Goal: Transaction & Acquisition: Obtain resource

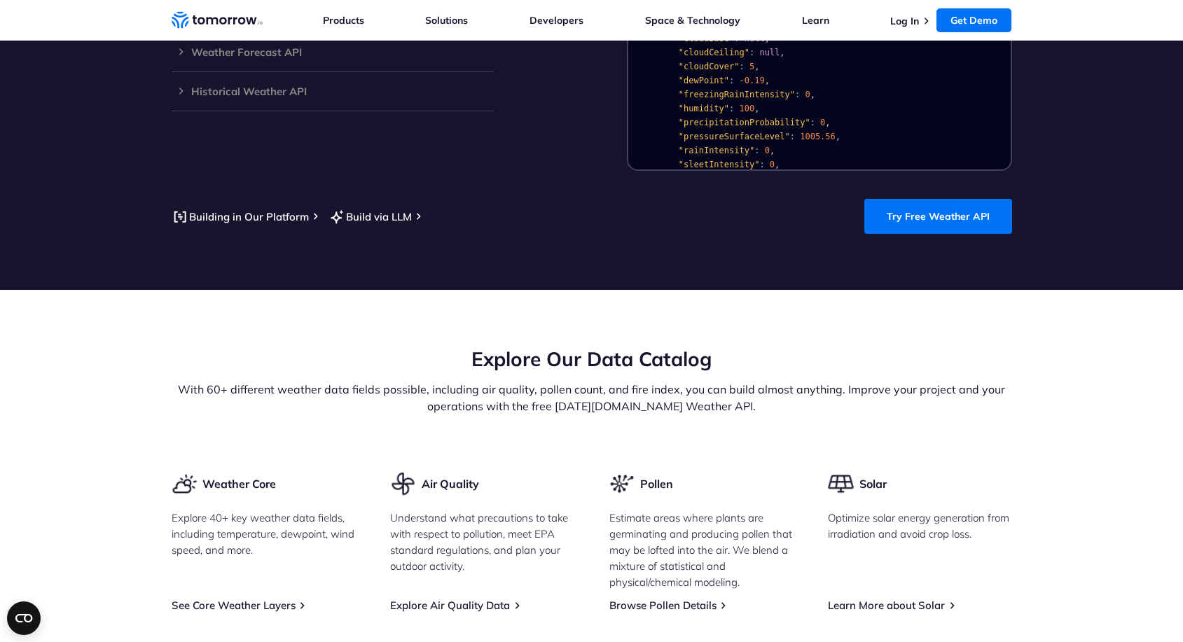
scroll to position [1128, 0]
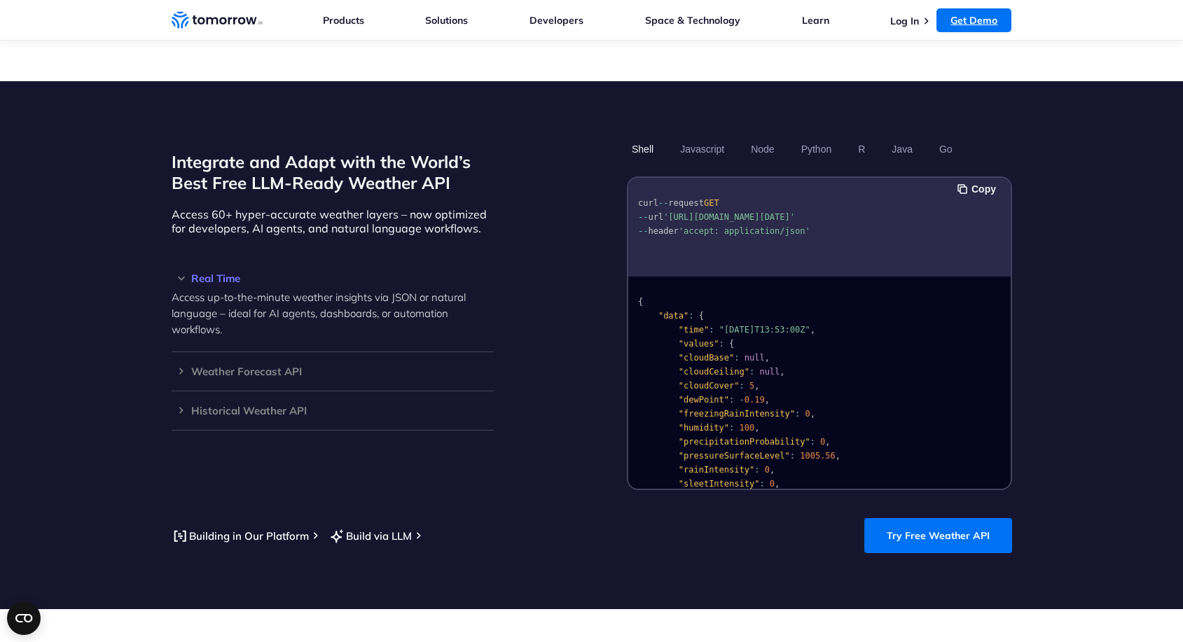
click at [964, 20] on link "Get Demo" at bounding box center [973, 20] width 75 height 24
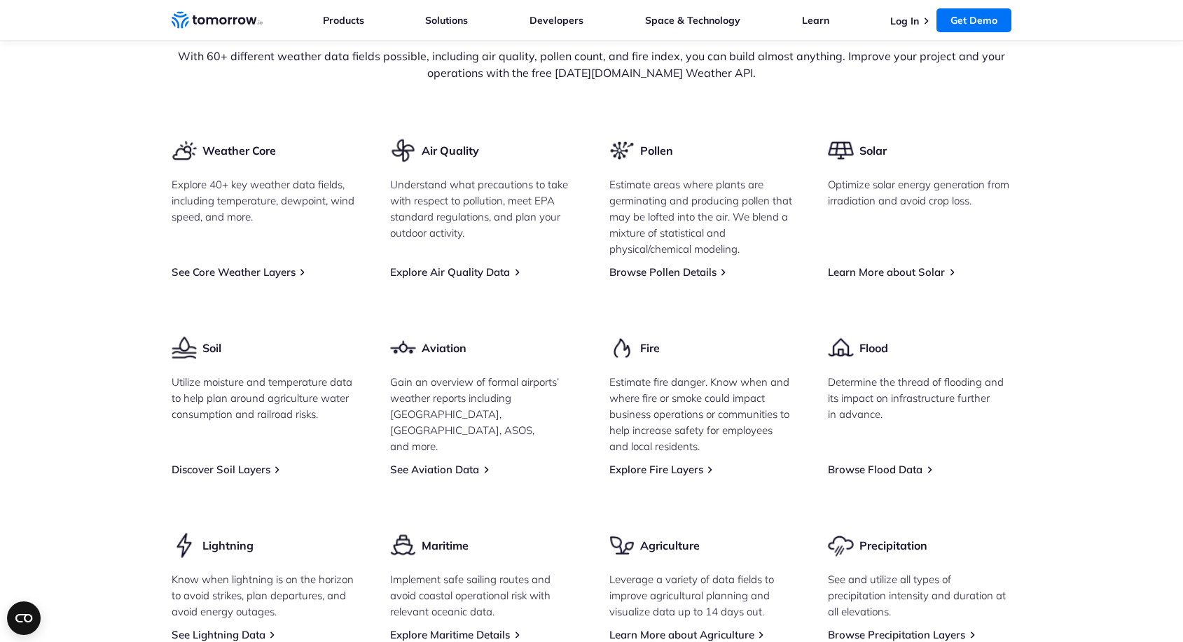
scroll to position [1785, 0]
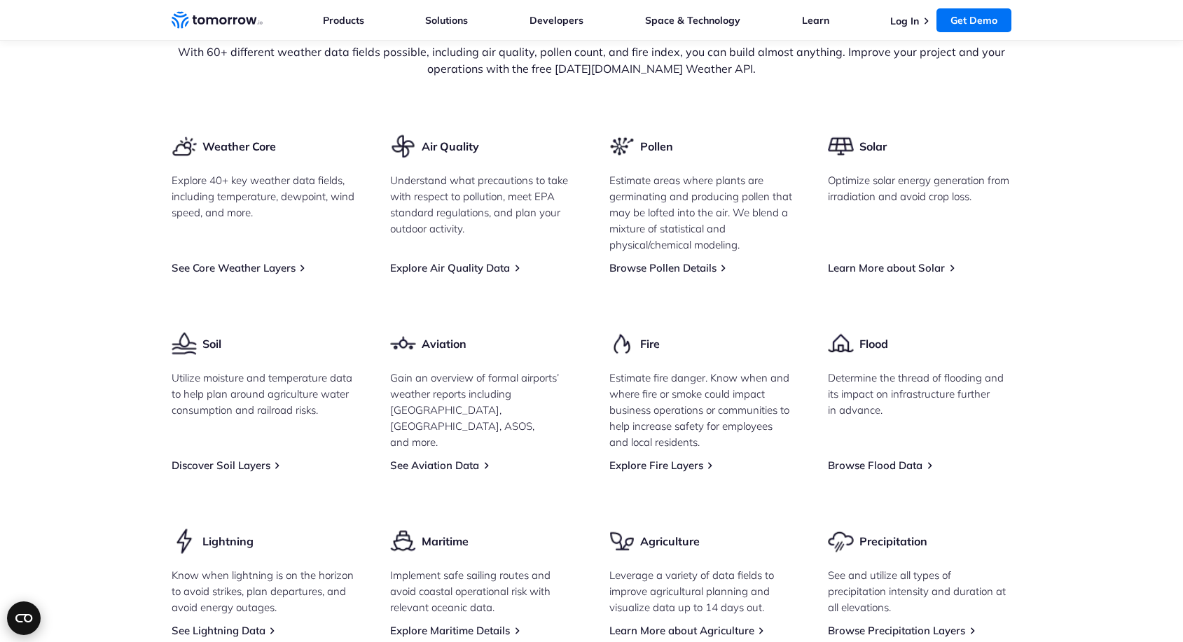
click at [36, 614] on circle "Open CMP widget" at bounding box center [24, 619] width 34 height 34
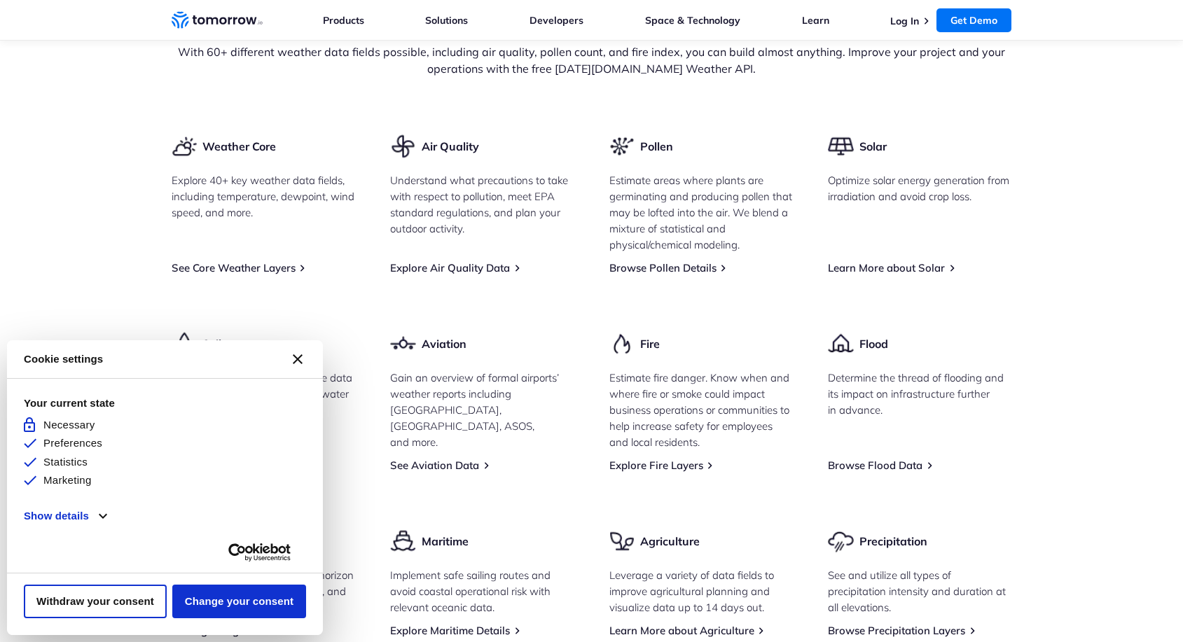
click at [300, 357] on icon "Close CMP widget" at bounding box center [298, 359] width 10 height 10
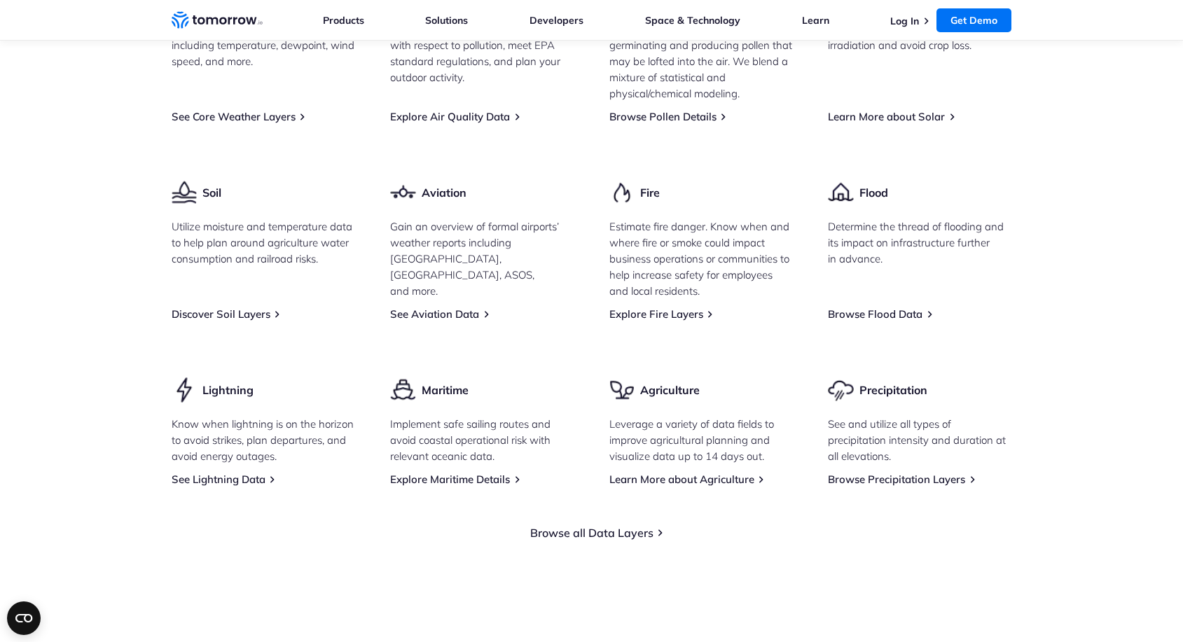
scroll to position [0, 0]
